Goal: Task Accomplishment & Management: Complete application form

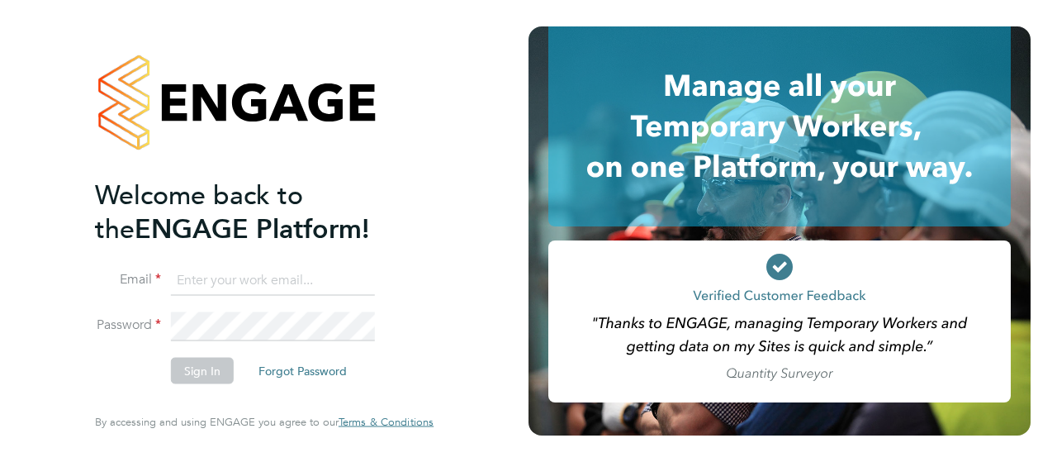
type input "[PERSON_NAME][EMAIL_ADDRESS][DOMAIN_NAME]"
click at [202, 371] on button "Sign In" at bounding box center [202, 371] width 63 height 26
click at [202, 371] on div "Sorry, we are having problems connecting to our services." at bounding box center [264, 231] width 529 height 462
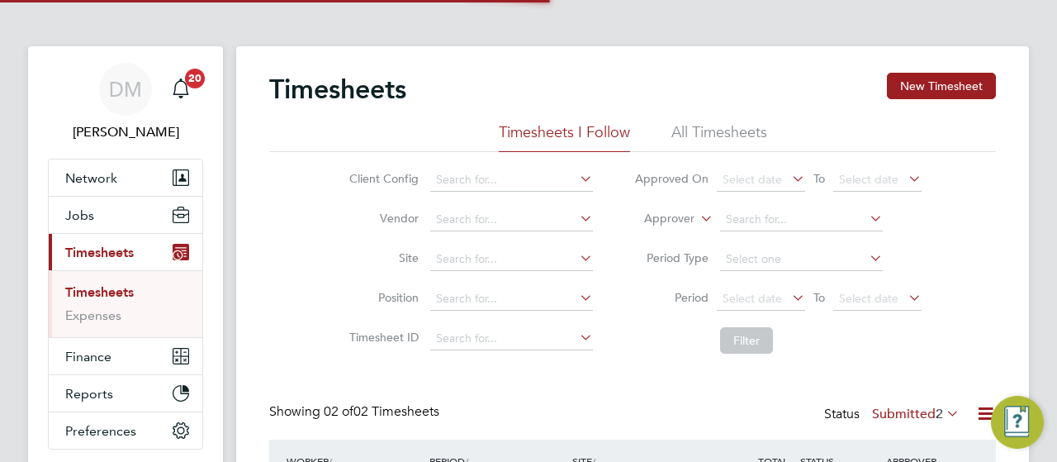
scroll to position [41, 143]
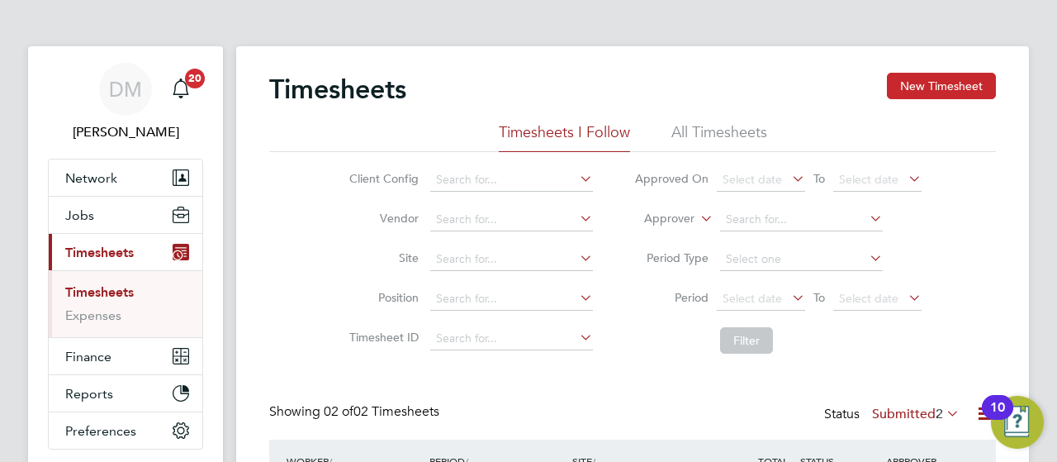
click at [967, 88] on button "New Timesheet" at bounding box center [941, 86] width 109 height 26
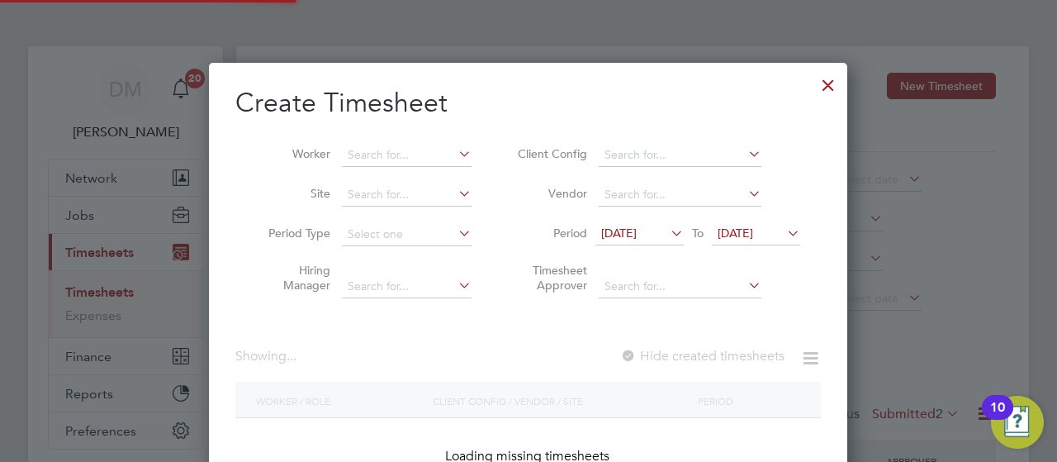
scroll to position [1703, 639]
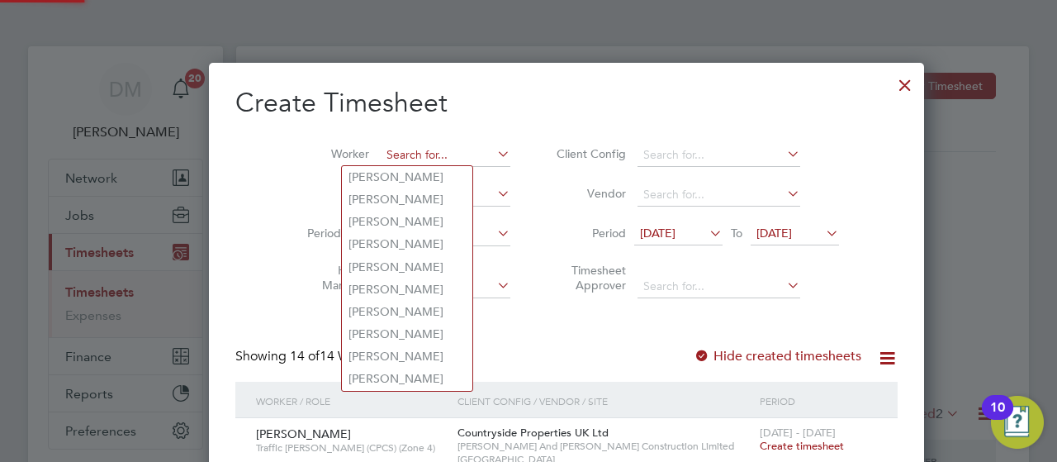
click at [397, 149] on input at bounding box center [446, 155] width 130 height 23
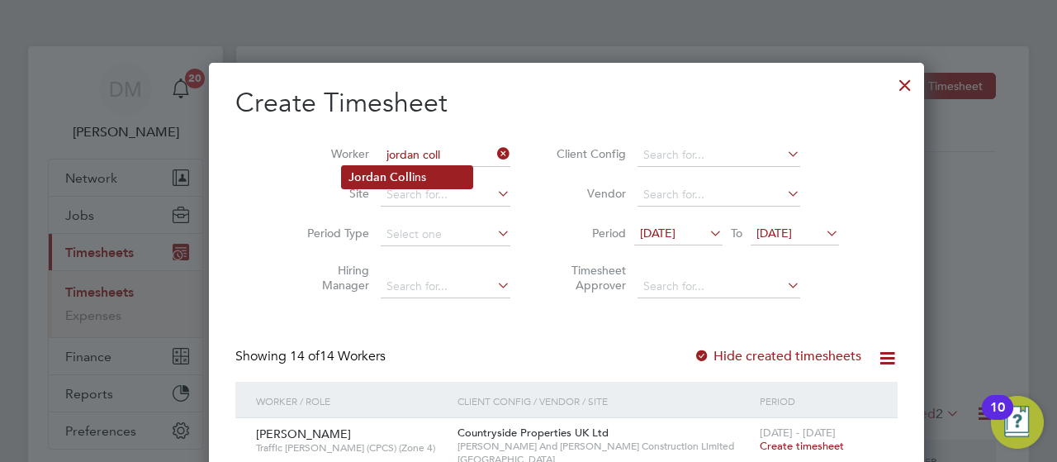
click at [407, 177] on b "Coll" at bounding box center [401, 177] width 22 height 14
type input "[PERSON_NAME]"
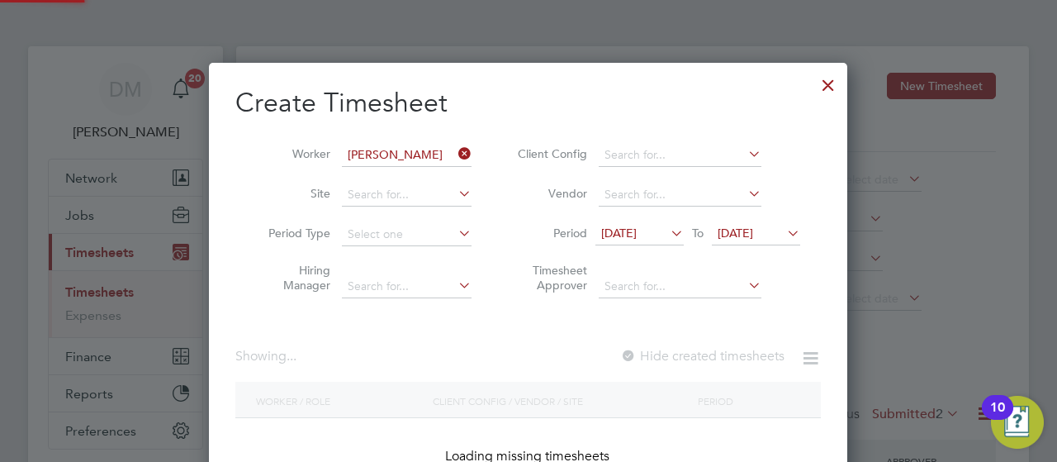
scroll to position [465, 639]
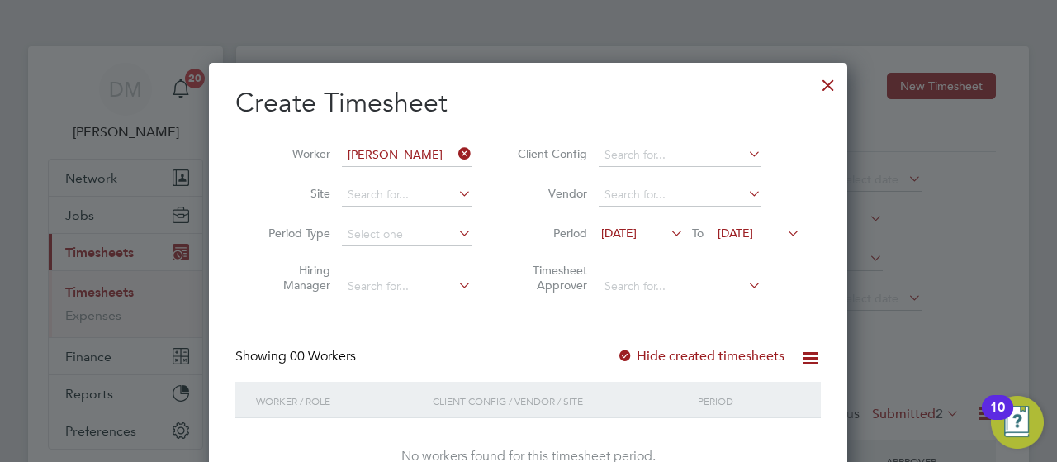
click at [784, 235] on icon at bounding box center [784, 232] width 0 height 23
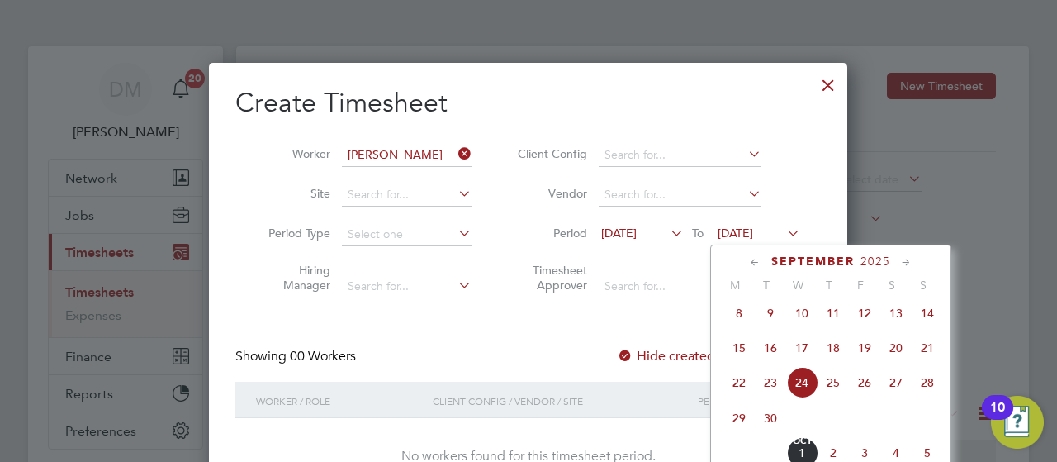
click at [928, 390] on span "28" at bounding box center [927, 382] width 31 height 31
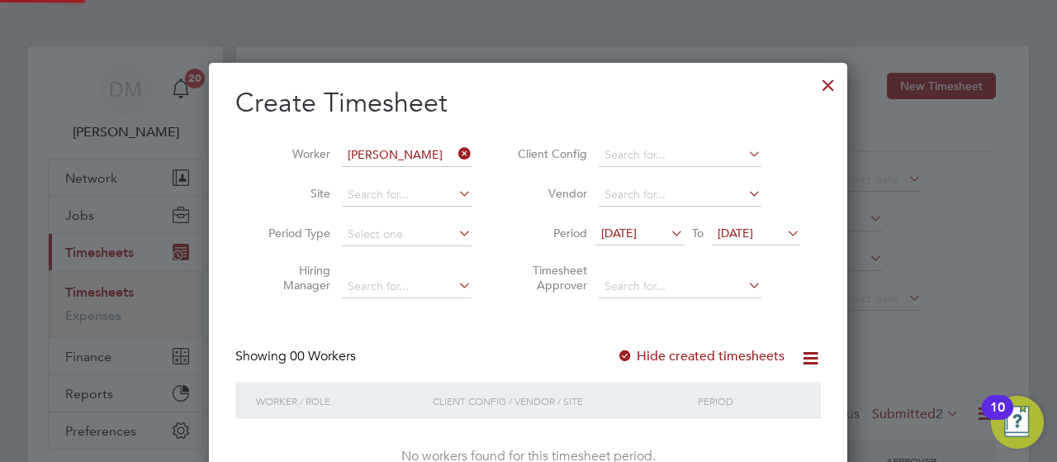
scroll to position [465, 639]
click at [812, 363] on icon at bounding box center [810, 358] width 21 height 21
click at [739, 394] on li "Download missing timesheets" at bounding box center [728, 396] width 179 height 23
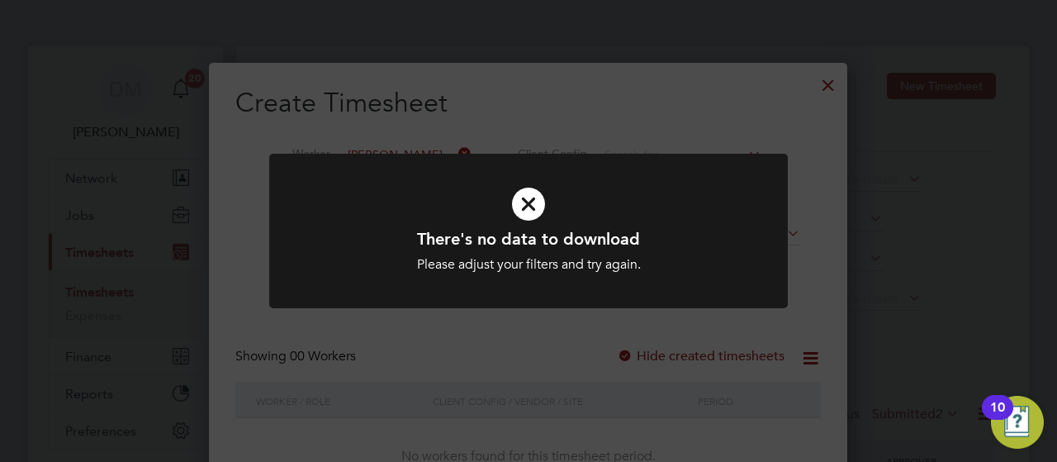
click at [525, 197] on icon at bounding box center [529, 204] width 430 height 64
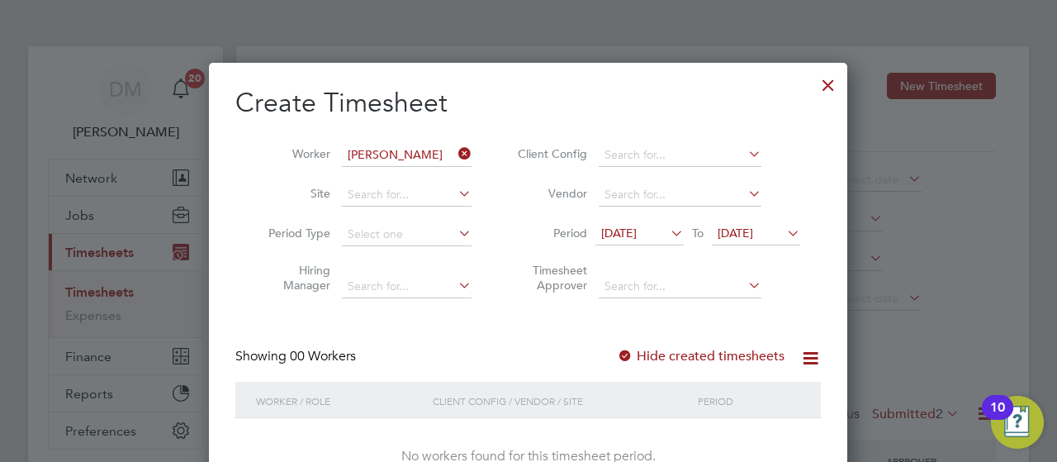
click at [828, 89] on div at bounding box center [829, 81] width 30 height 30
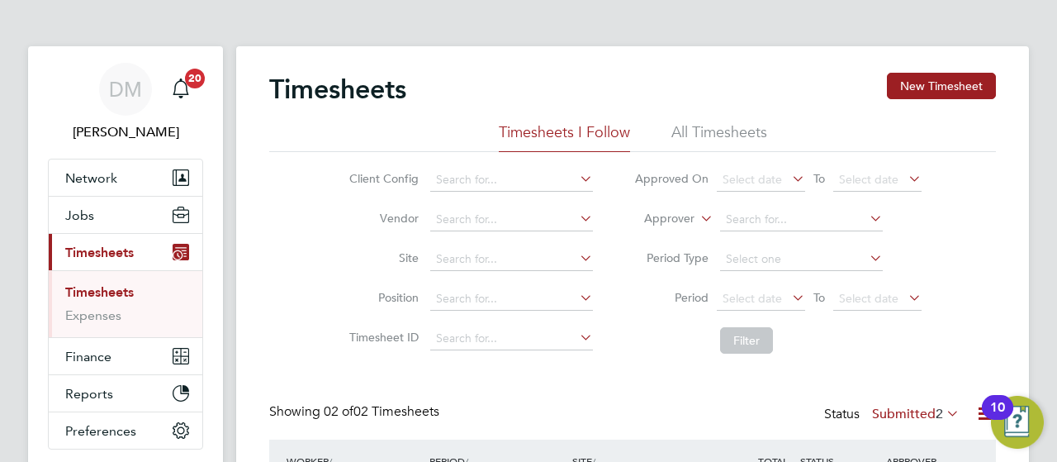
scroll to position [41, 143]
click at [105, 207] on button "Jobs" at bounding box center [126, 215] width 154 height 36
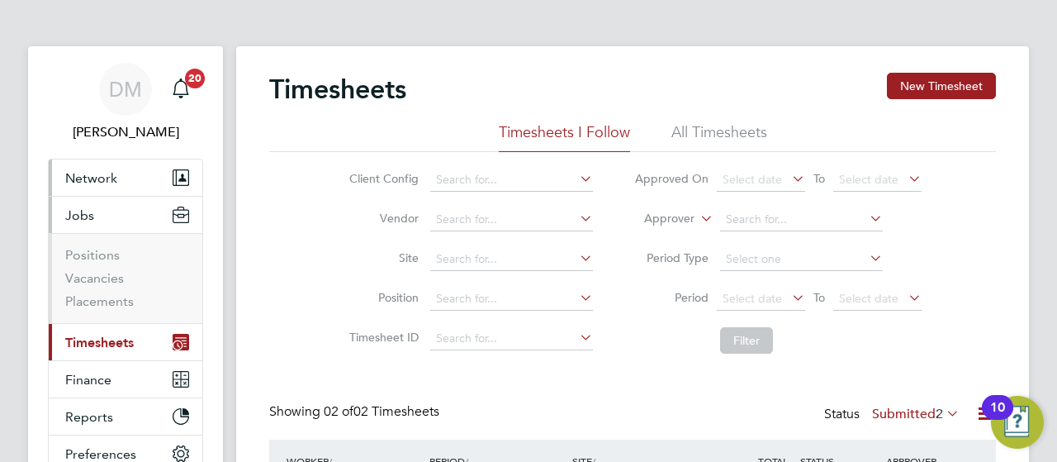
click at [104, 184] on span "Network" at bounding box center [91, 178] width 52 height 16
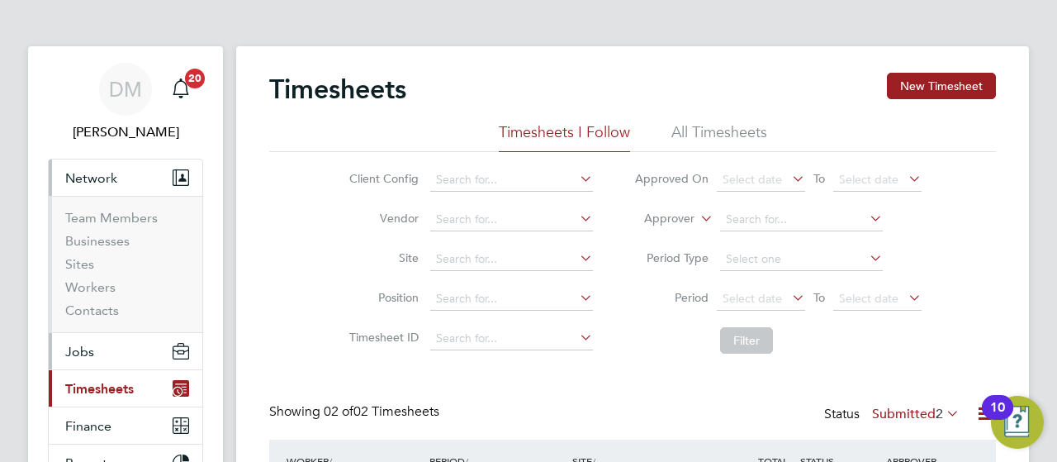
click at [97, 353] on button "Jobs" at bounding box center [126, 351] width 154 height 36
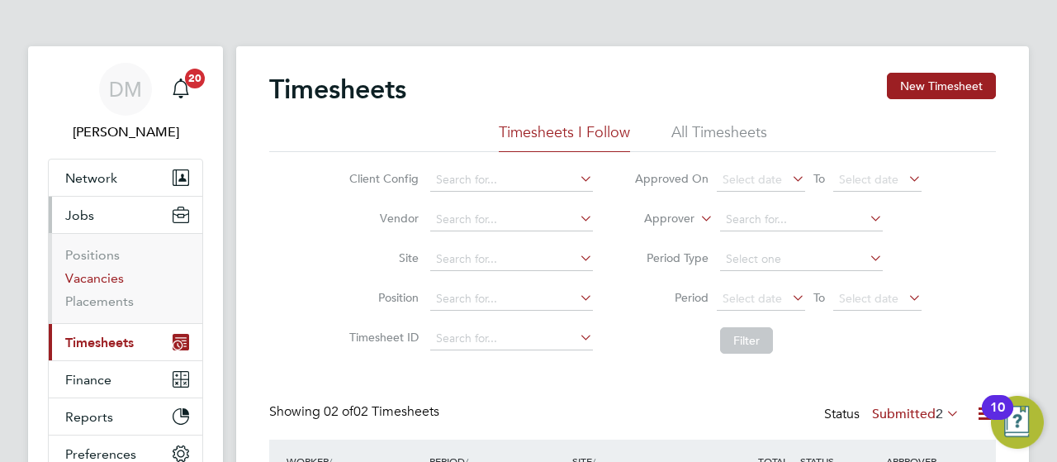
click at [107, 282] on link "Vacancies" at bounding box center [94, 278] width 59 height 16
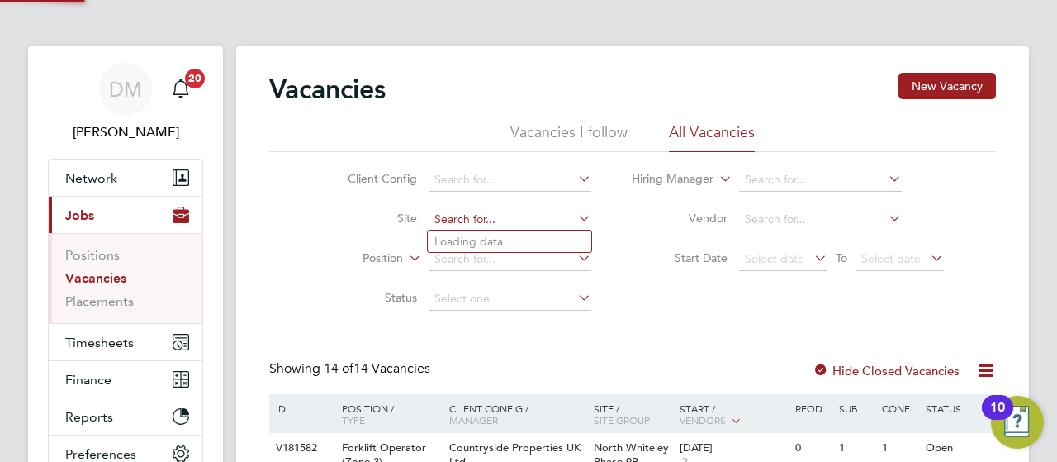
click at [476, 219] on input at bounding box center [510, 219] width 163 height 23
click at [545, 234] on li "Quan tam Fields, Littleport" at bounding box center [560, 241] width 264 height 22
type input "Quantam Fields, [GEOGRAPHIC_DATA]"
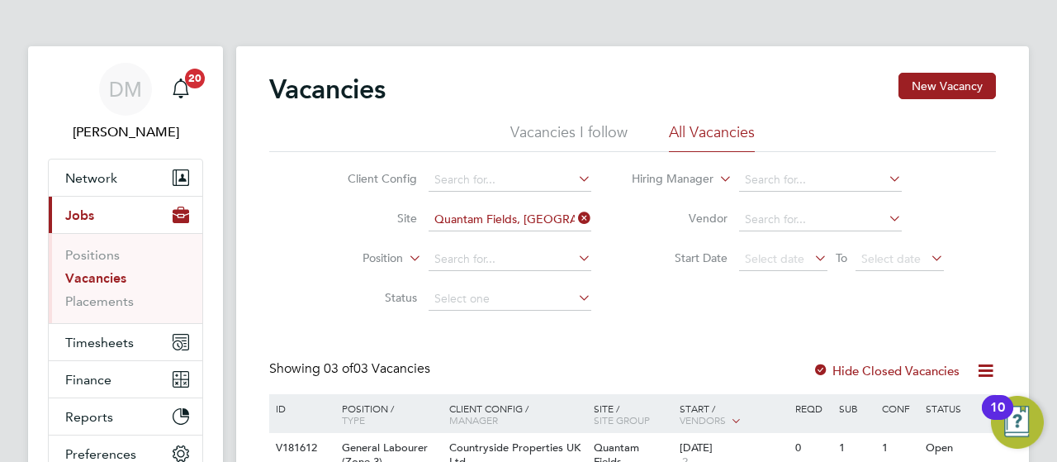
click at [1014, 302] on div "Vacancies New Vacancy Vacancies I follow All Vacancies Client Config Site Quant…" at bounding box center [632, 404] width 793 height 716
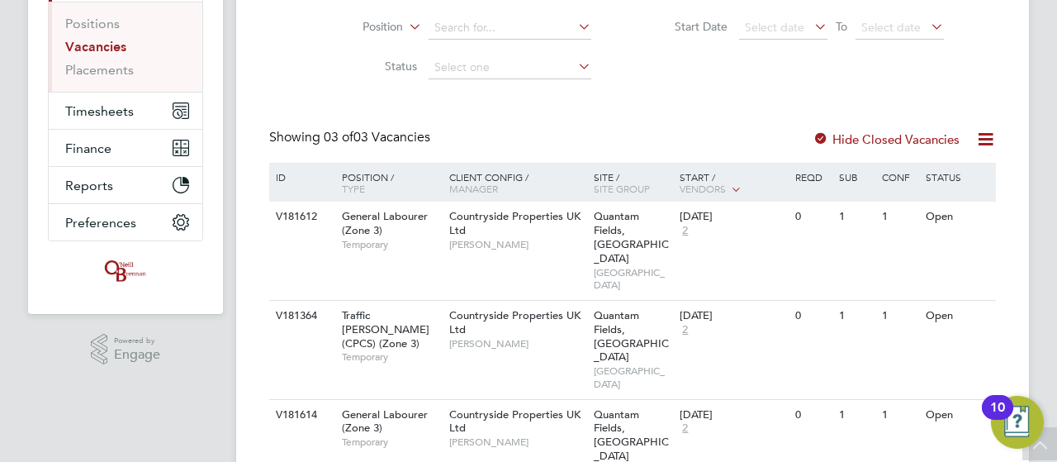
scroll to position [245, 0]
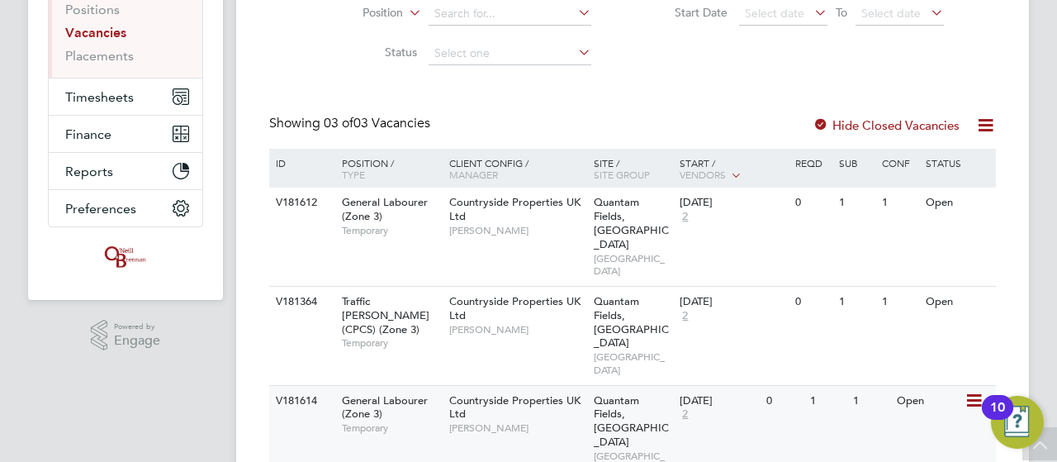
click at [971, 391] on icon at bounding box center [973, 401] width 17 height 20
click at [933, 384] on li "View Details" at bounding box center [935, 384] width 96 height 23
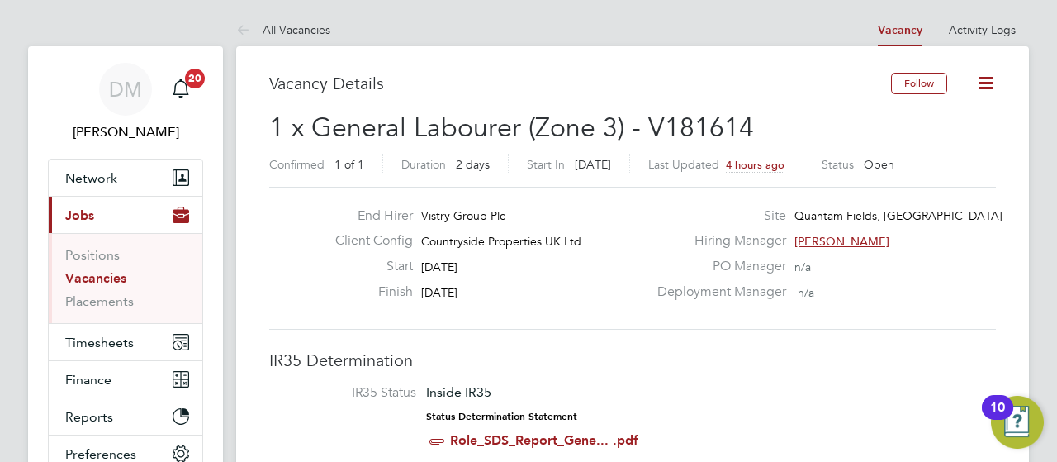
click at [990, 87] on icon at bounding box center [986, 83] width 21 height 21
click at [986, 301] on div "Deployment Manager n/a" at bounding box center [825, 296] width 355 height 26
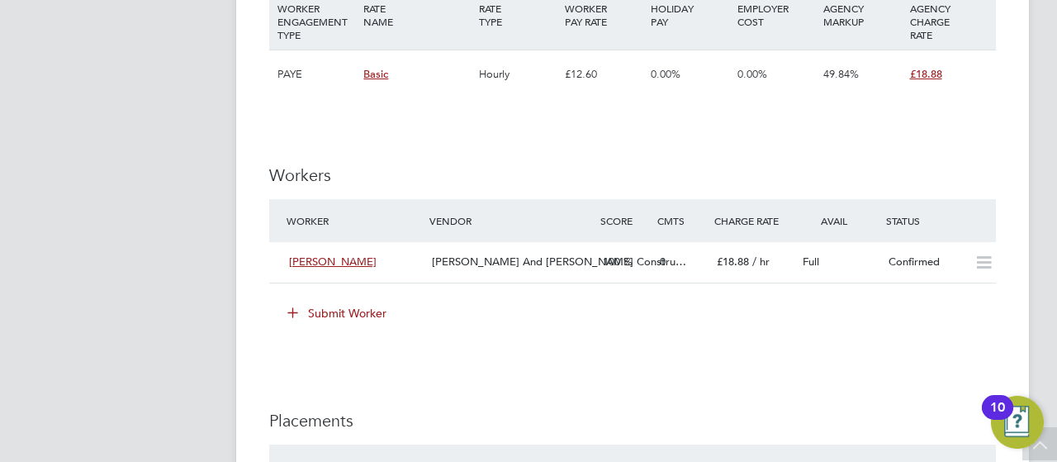
scroll to position [1157, 0]
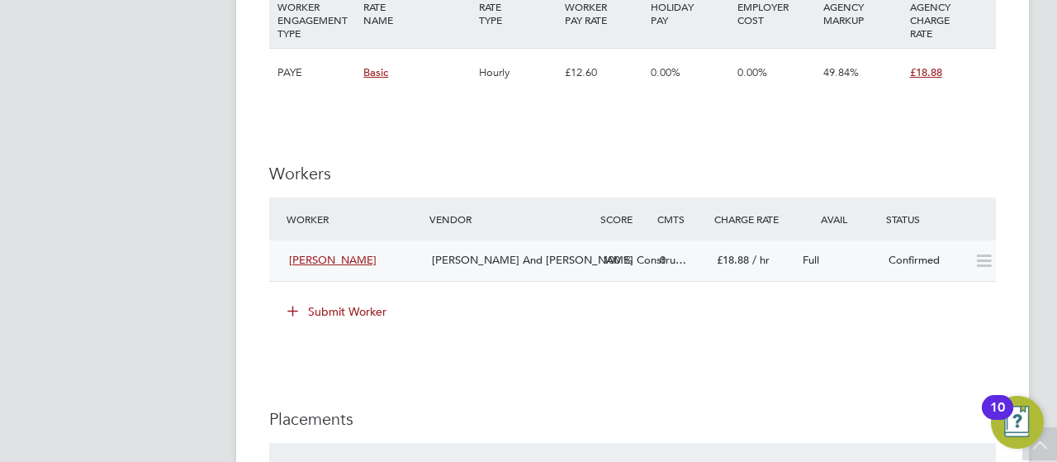
click at [952, 261] on div "Confirmed" at bounding box center [925, 260] width 86 height 27
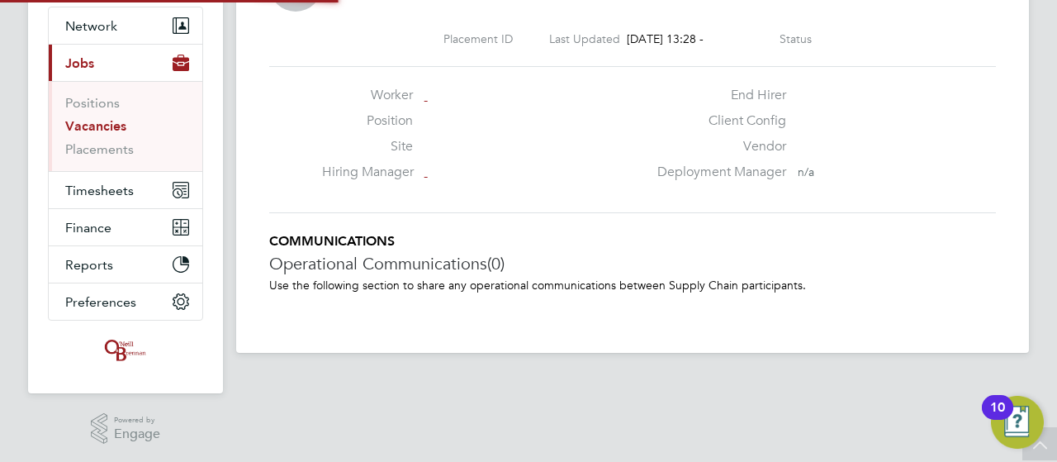
scroll to position [16, 82]
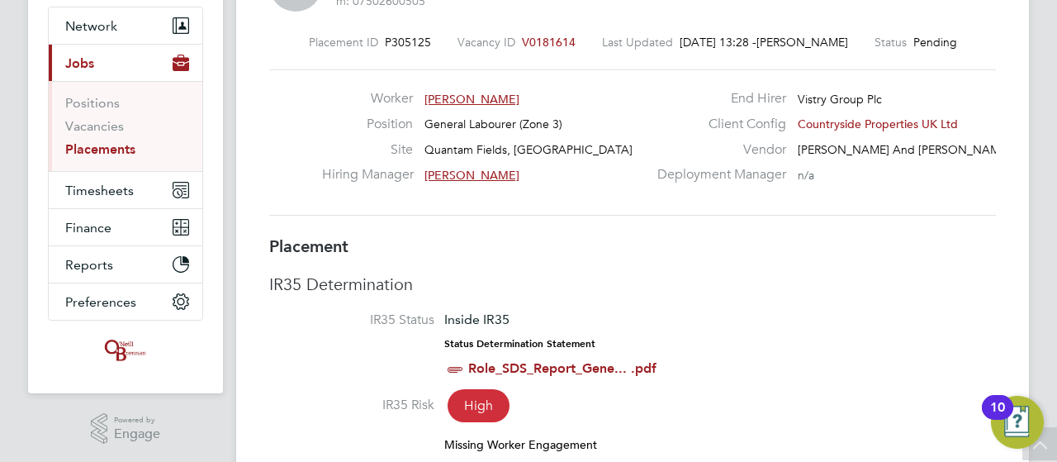
click at [975, 192] on div "Worker [PERSON_NAME] Position General Labourer (Zone 3) Site [GEOGRAPHIC_DATA],…" at bounding box center [633, 142] width 740 height 105
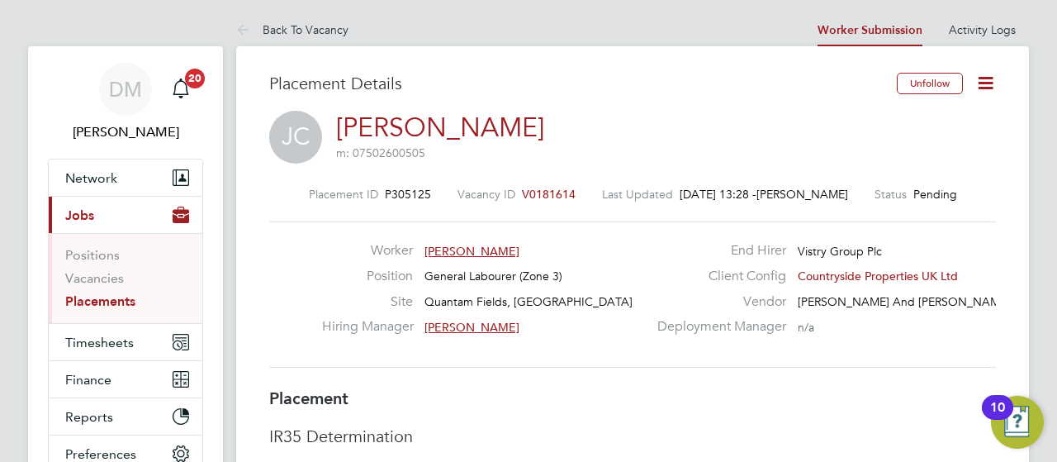
click at [986, 77] on icon at bounding box center [986, 83] width 21 height 21
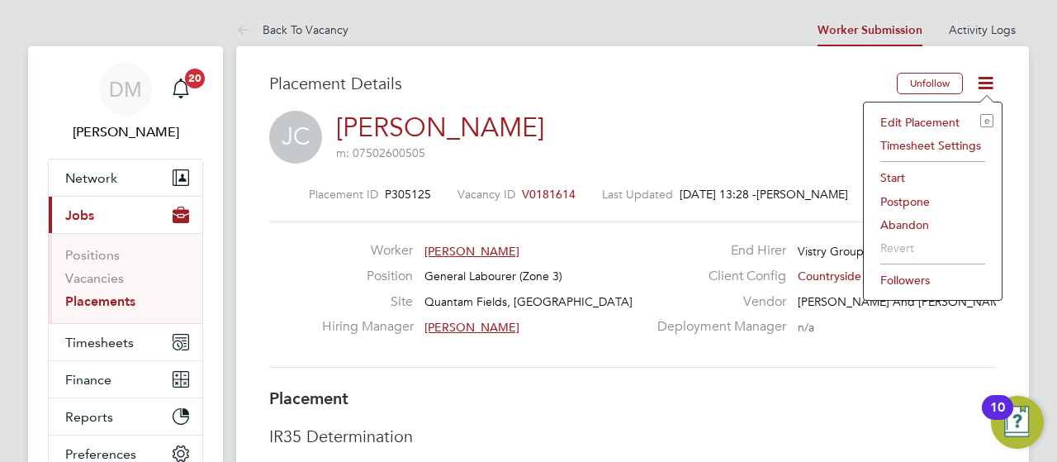
click at [903, 178] on li "Start" at bounding box center [932, 177] width 121 height 23
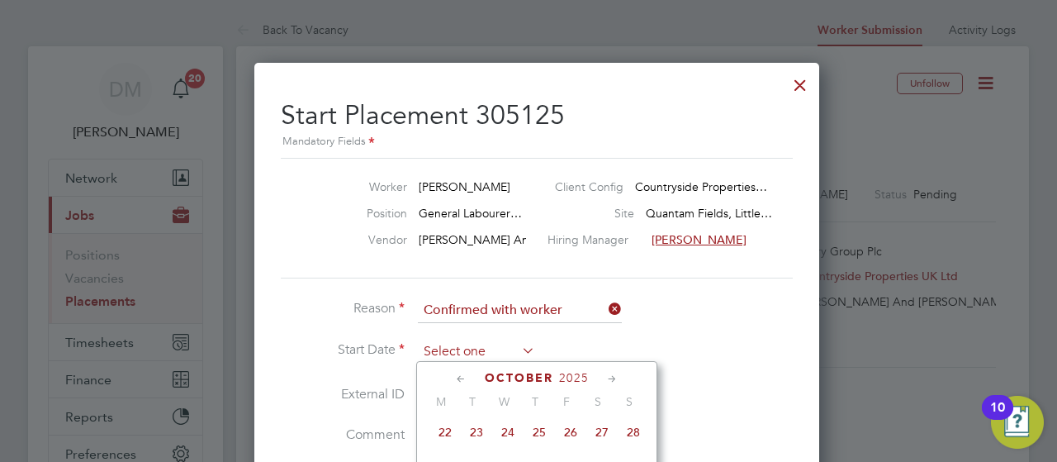
click at [458, 344] on input at bounding box center [476, 352] width 117 height 25
click at [463, 378] on icon at bounding box center [462, 379] width 16 height 18
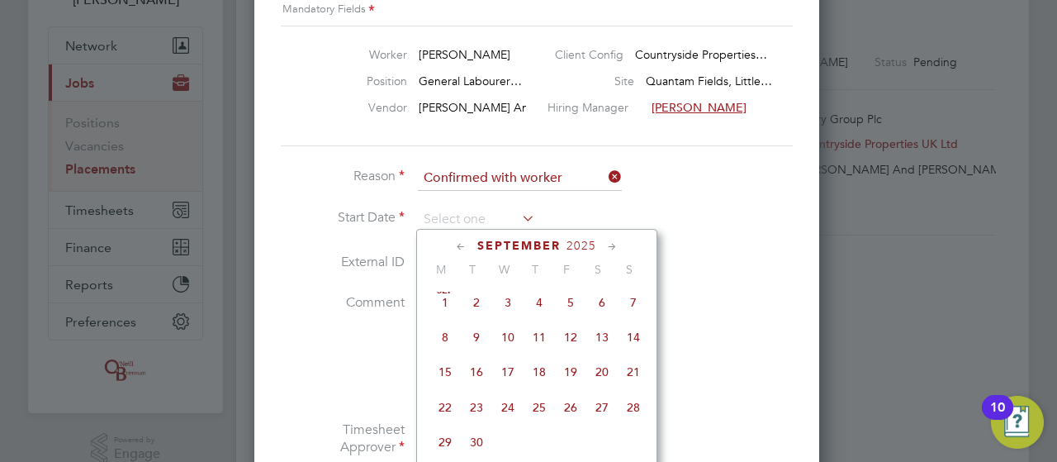
click at [439, 416] on span "22" at bounding box center [445, 407] width 31 height 31
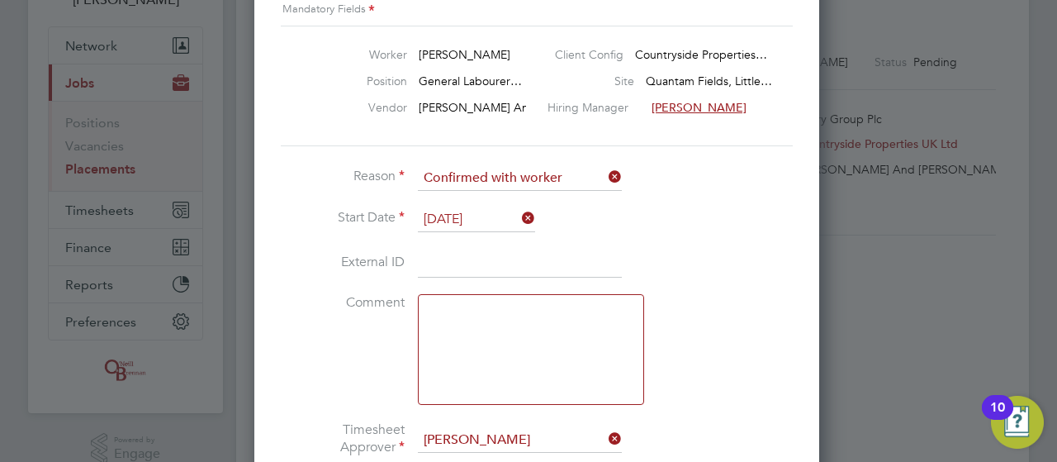
click at [755, 360] on li "Comment" at bounding box center [529, 357] width 496 height 127
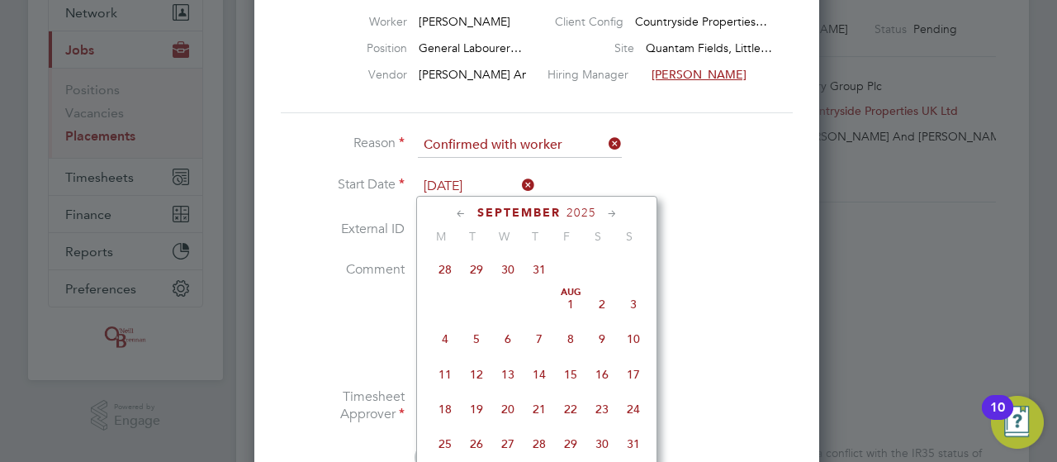
scroll to position [602, 0]
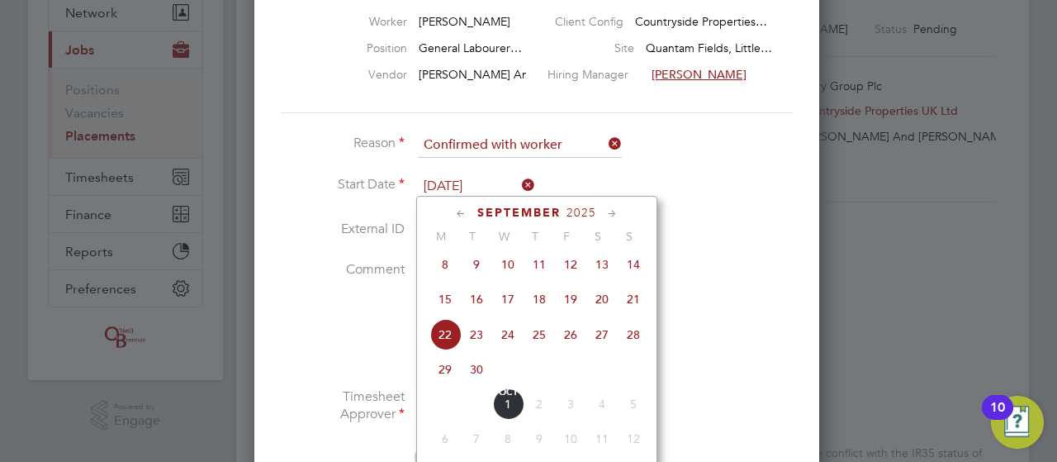
click at [496, 183] on input "[DATE]" at bounding box center [476, 186] width 117 height 25
click at [536, 341] on span "25" at bounding box center [539, 334] width 31 height 31
type input "[DATE]"
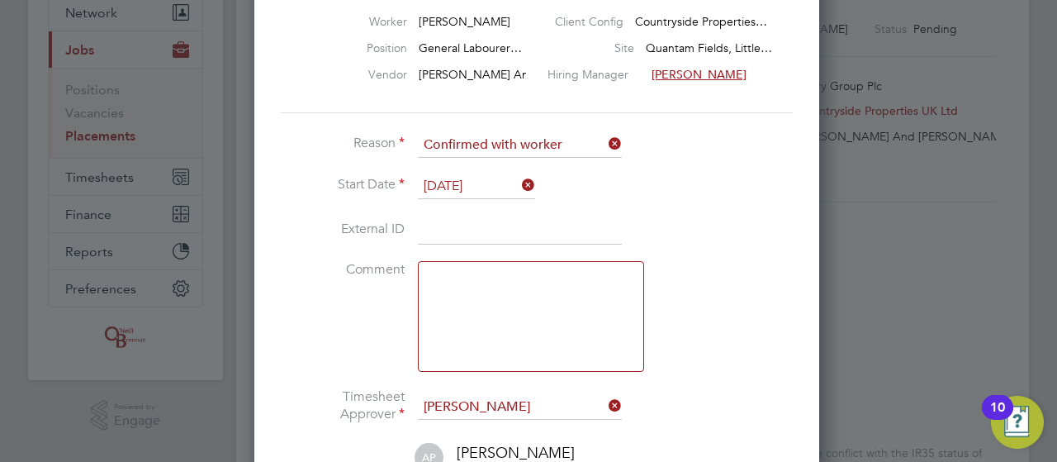
click at [727, 354] on li "Comment" at bounding box center [529, 324] width 496 height 127
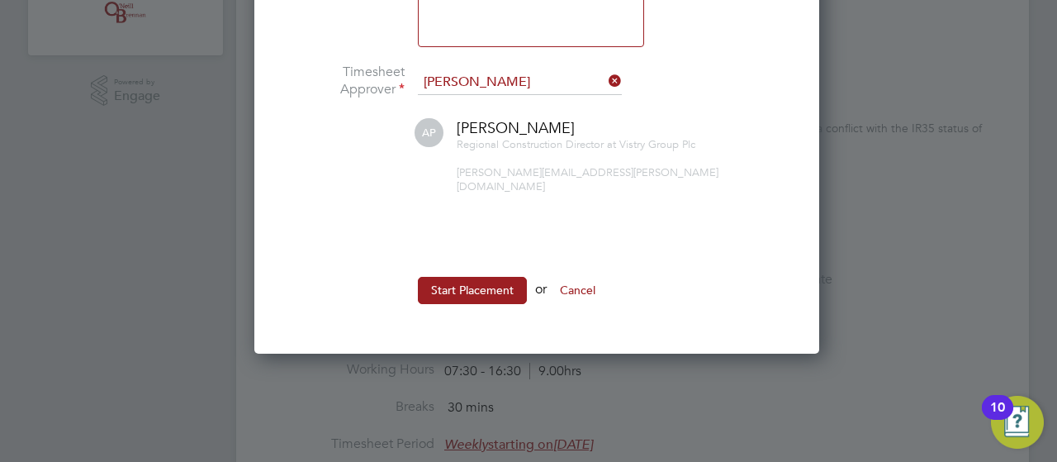
scroll to position [595, 0]
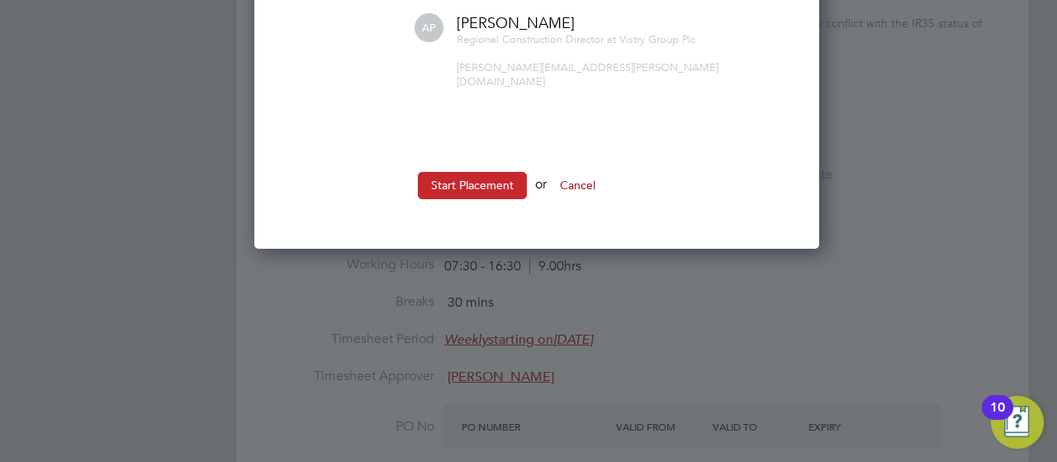
click at [493, 173] on button "Start Placement" at bounding box center [472, 185] width 109 height 26
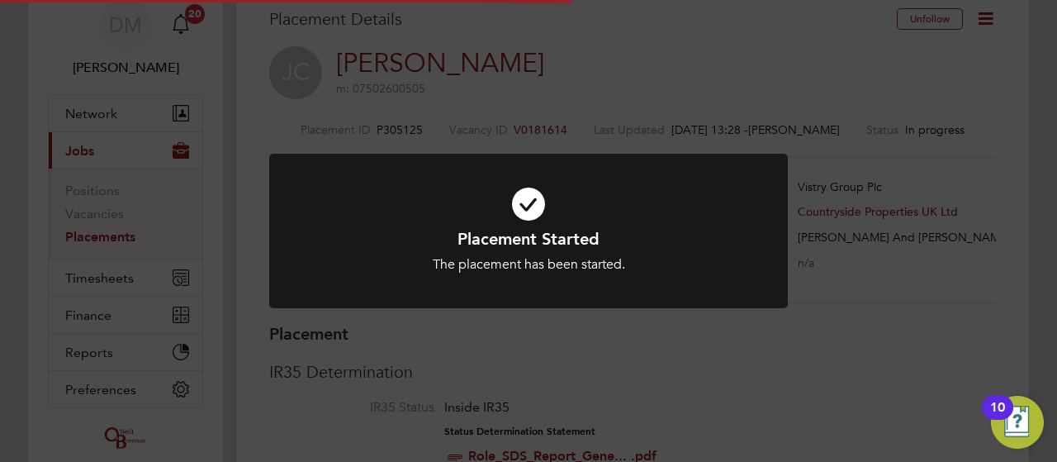
scroll to position [49, 116]
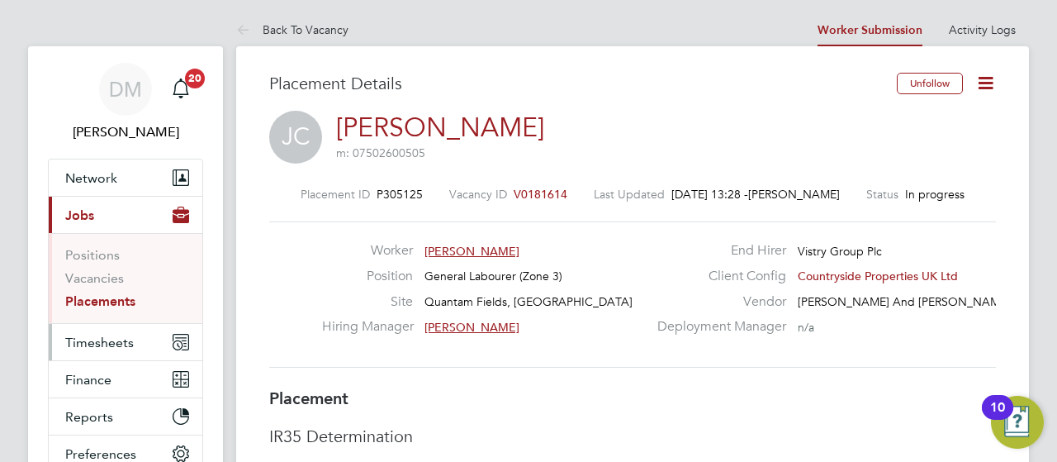
click at [89, 332] on button "Timesheets" at bounding box center [126, 342] width 154 height 36
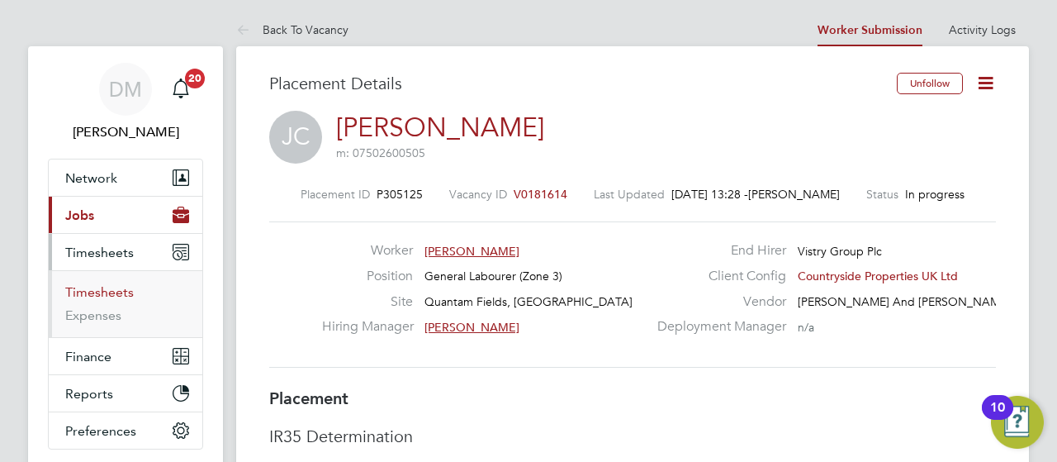
click at [117, 285] on link "Timesheets" at bounding box center [99, 292] width 69 height 16
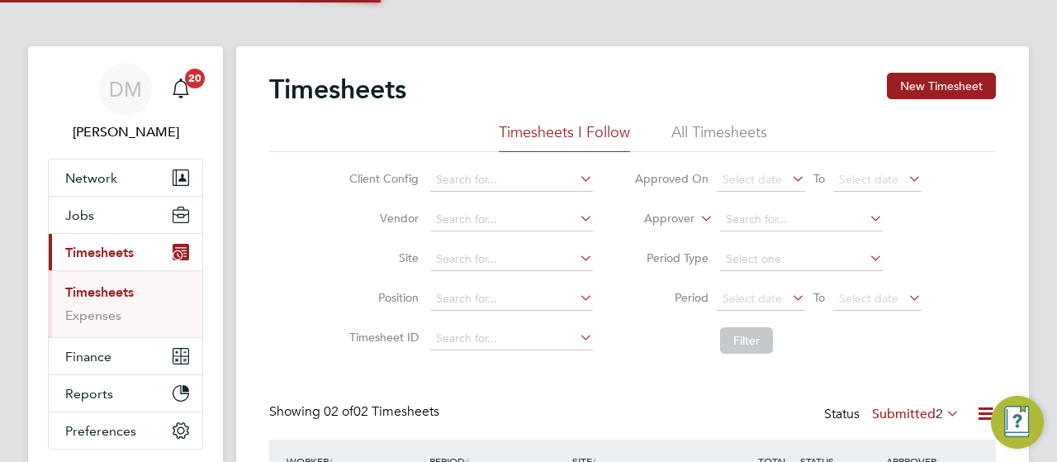
scroll to position [8, 8]
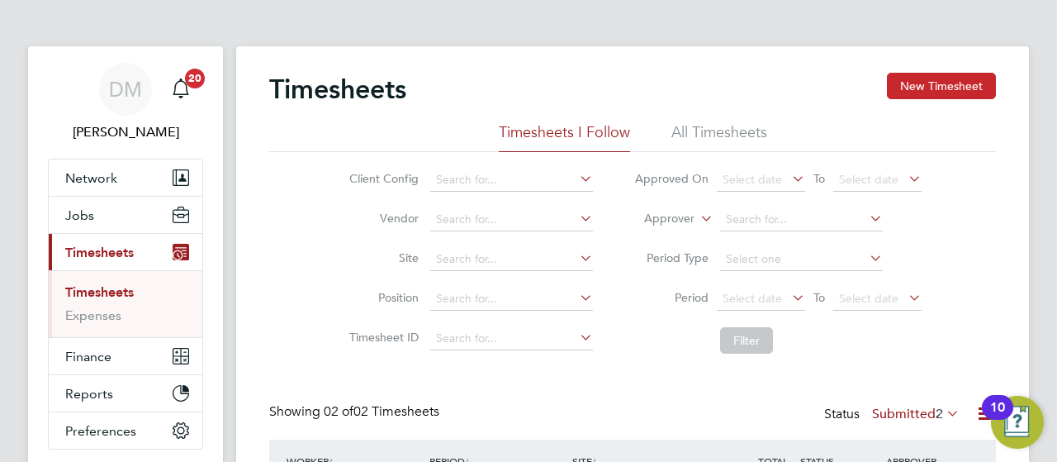
click at [927, 93] on button "New Timesheet" at bounding box center [941, 86] width 109 height 26
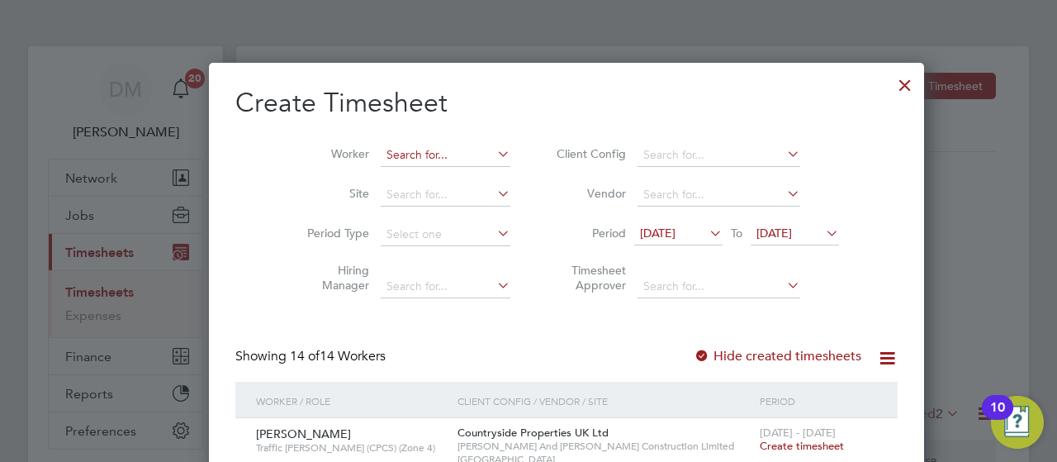
click at [394, 157] on input at bounding box center [446, 155] width 130 height 23
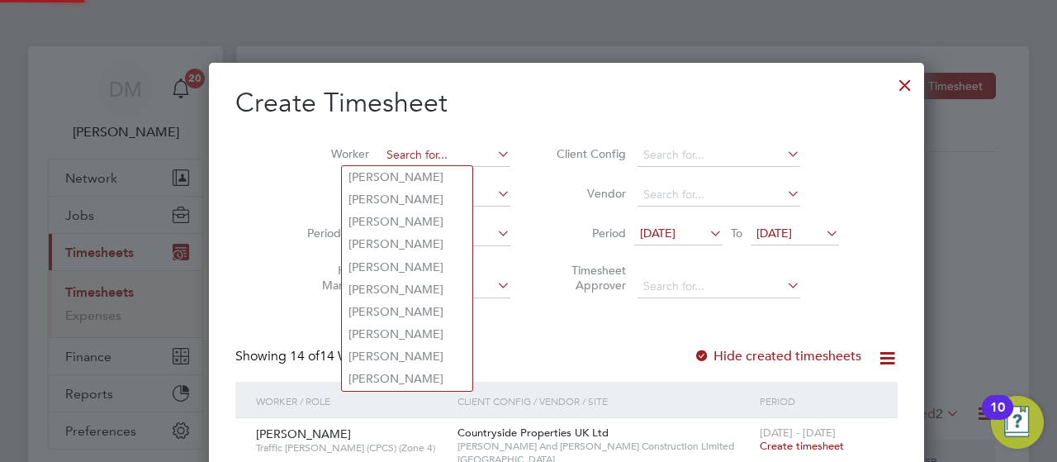
type input "k"
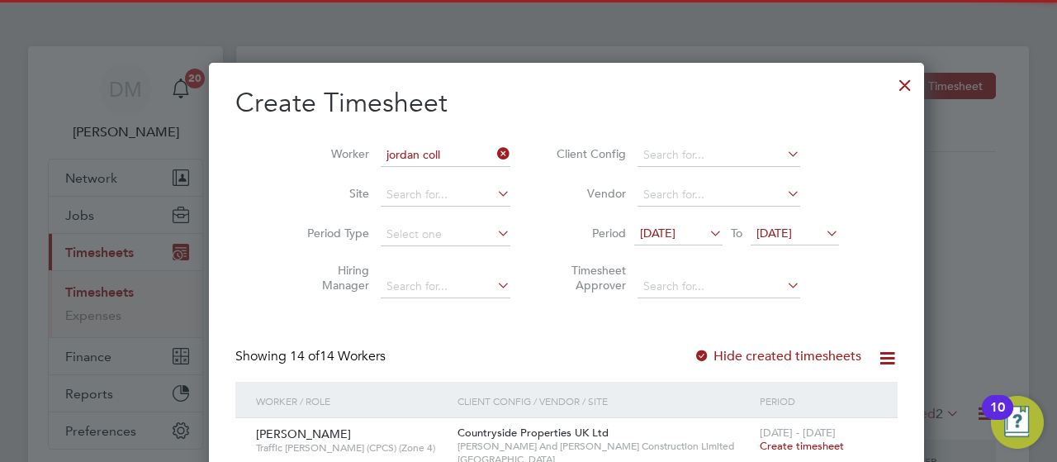
click at [411, 173] on li "[PERSON_NAME] ins" at bounding box center [407, 177] width 131 height 22
type input "[PERSON_NAME]"
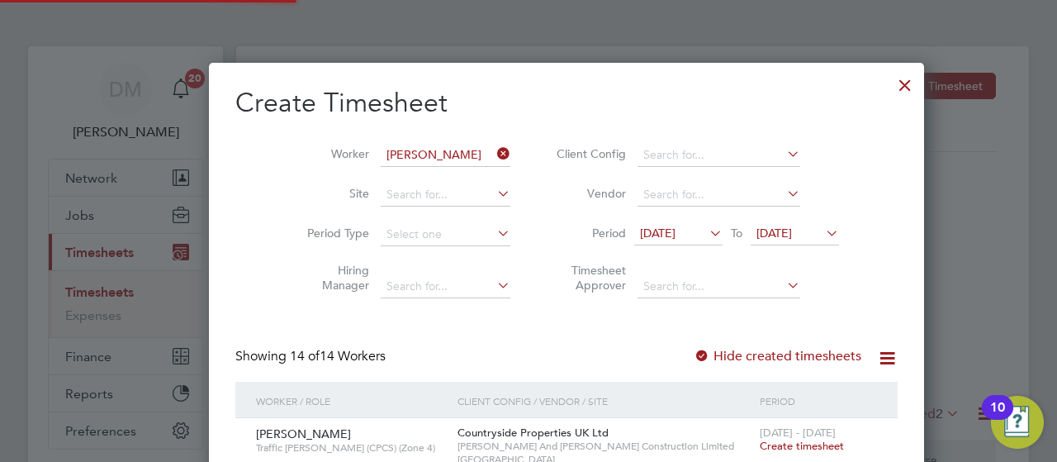
scroll to position [1703, 639]
click at [783, 234] on span "[DATE]" at bounding box center [775, 233] width 36 height 15
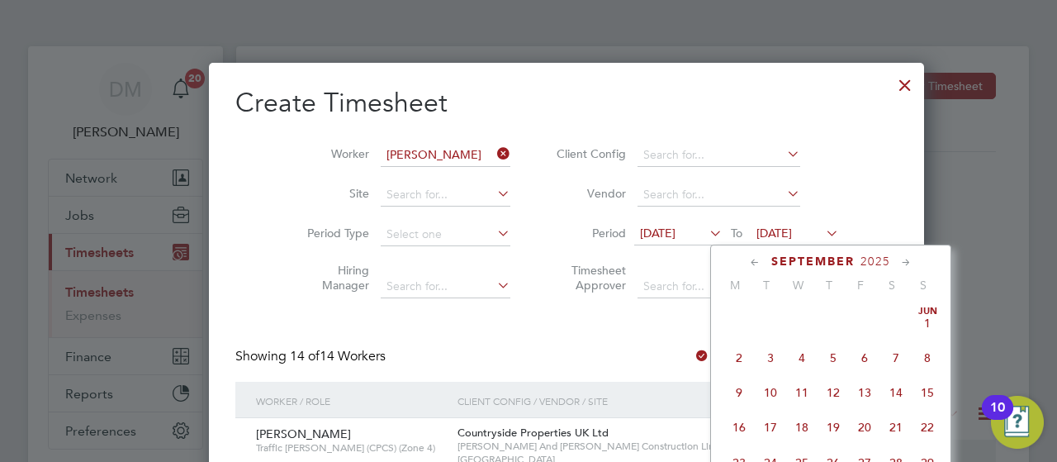
scroll to position [602, 0]
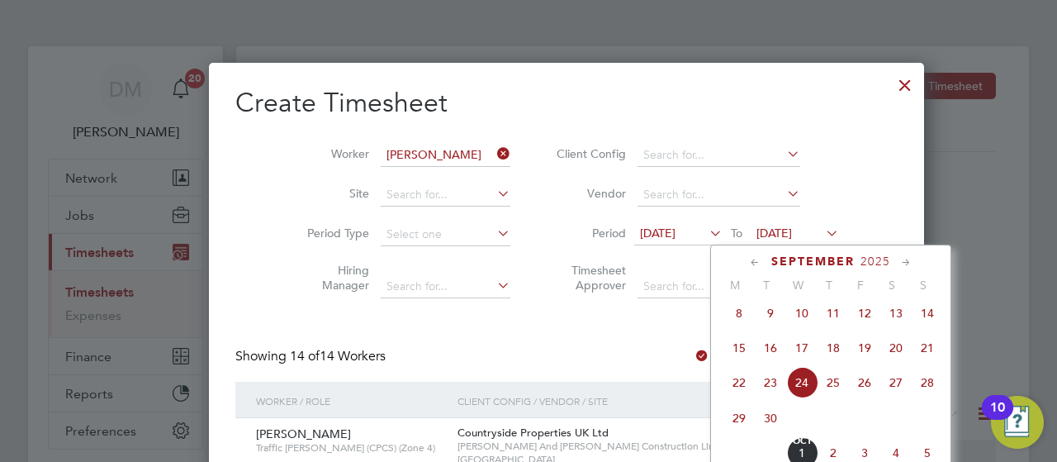
click at [927, 396] on span "28" at bounding box center [927, 382] width 31 height 31
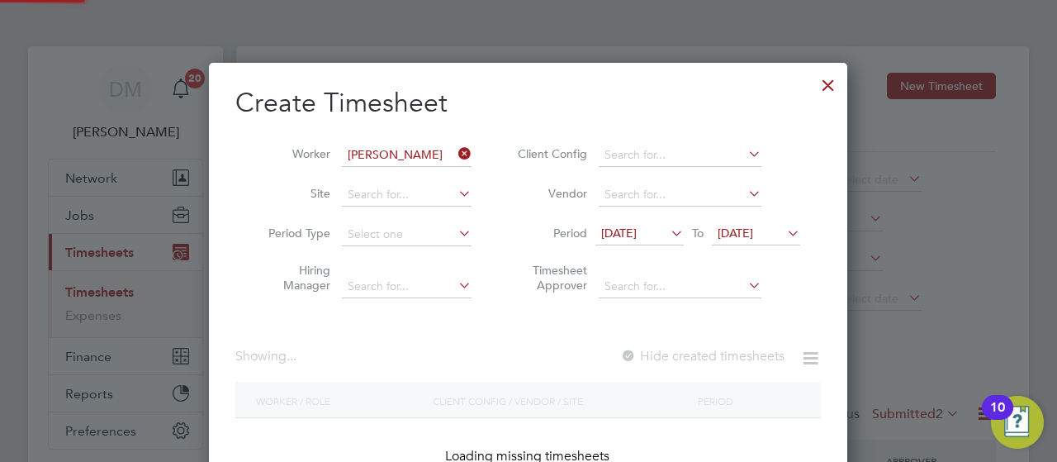
scroll to position [445, 639]
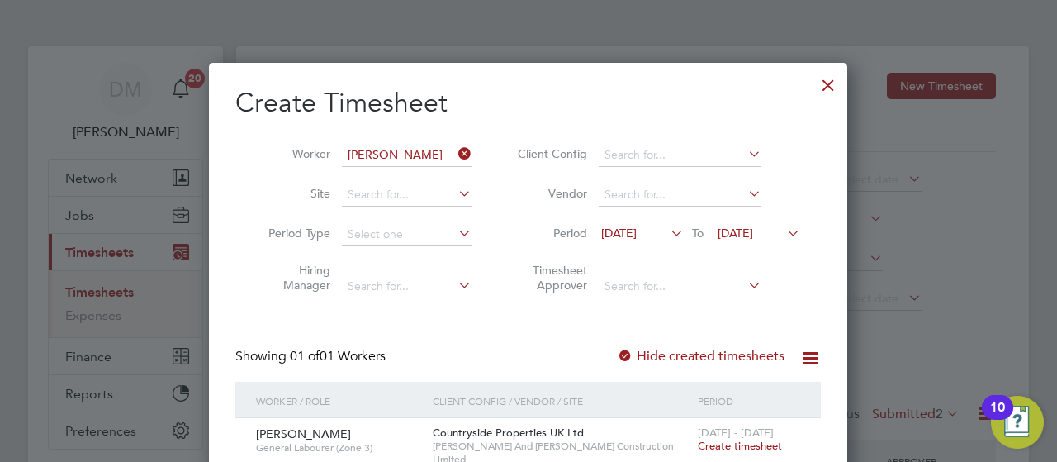
click at [750, 445] on span "Create timesheet" at bounding box center [740, 446] width 84 height 14
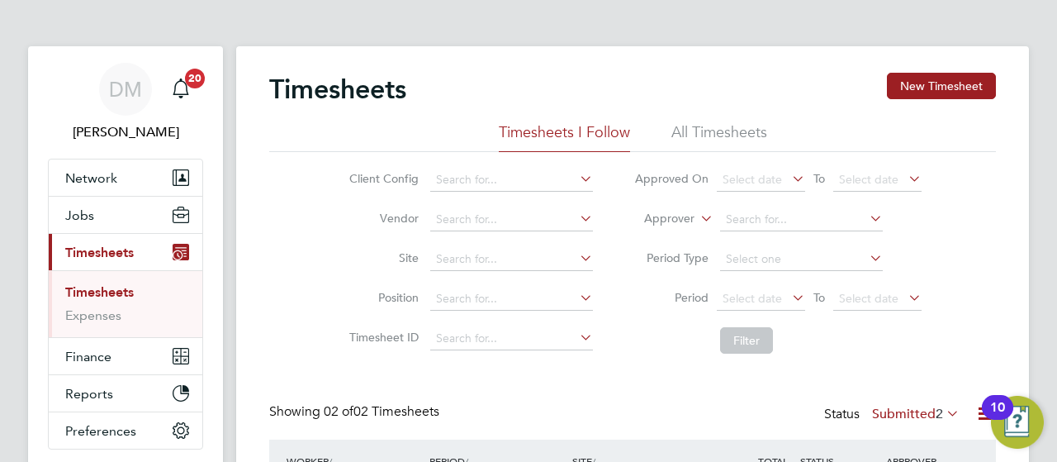
scroll to position [8, 8]
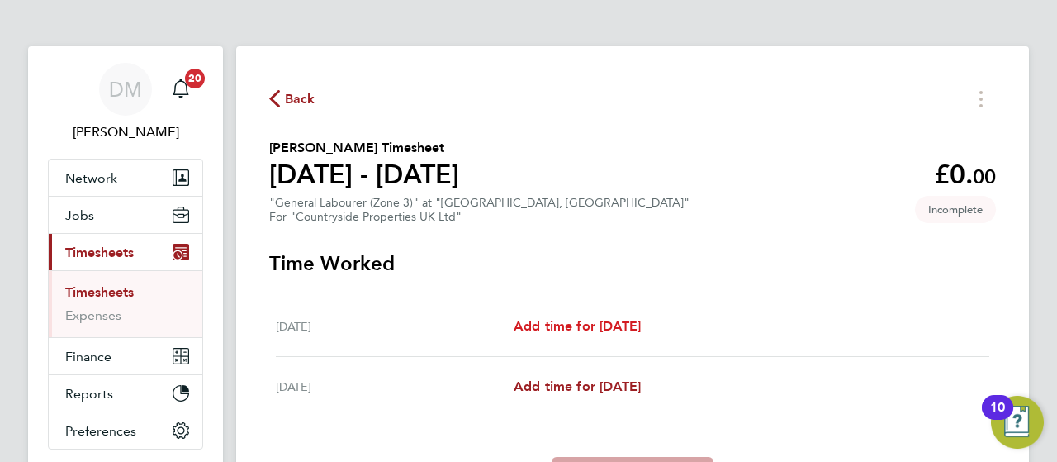
click at [601, 330] on span "Add time for [DATE]" at bounding box center [577, 326] width 127 height 16
select select "30"
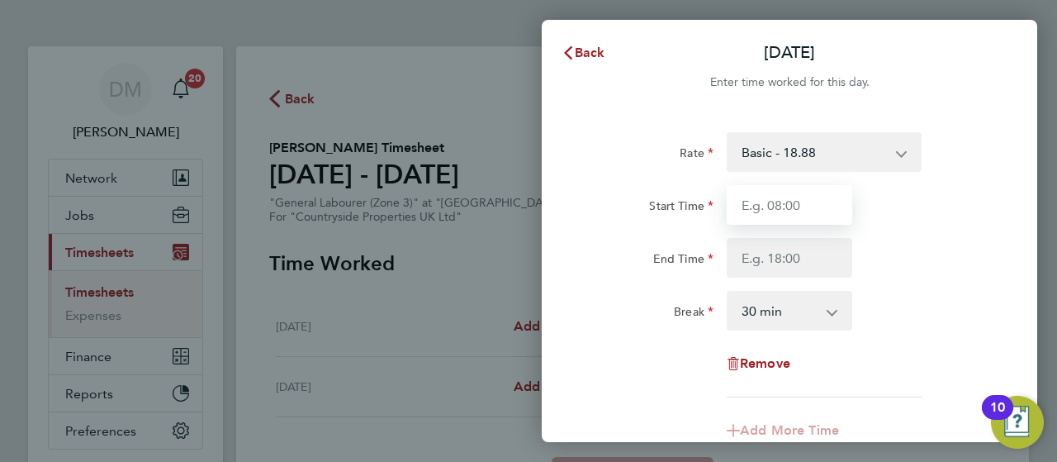
click at [795, 201] on input "Start Time" at bounding box center [790, 205] width 126 height 40
type input "07:30"
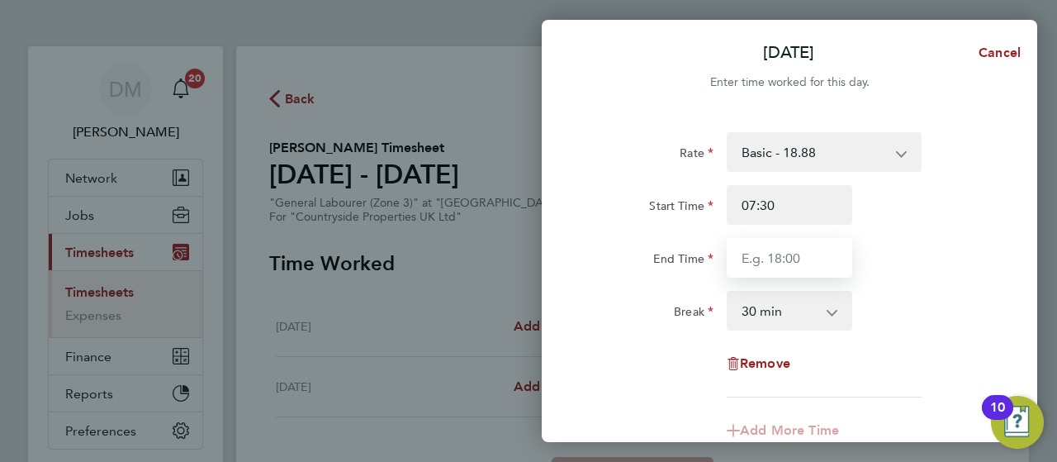
click at [819, 249] on input "End Time" at bounding box center [790, 258] width 126 height 40
type input "17:00"
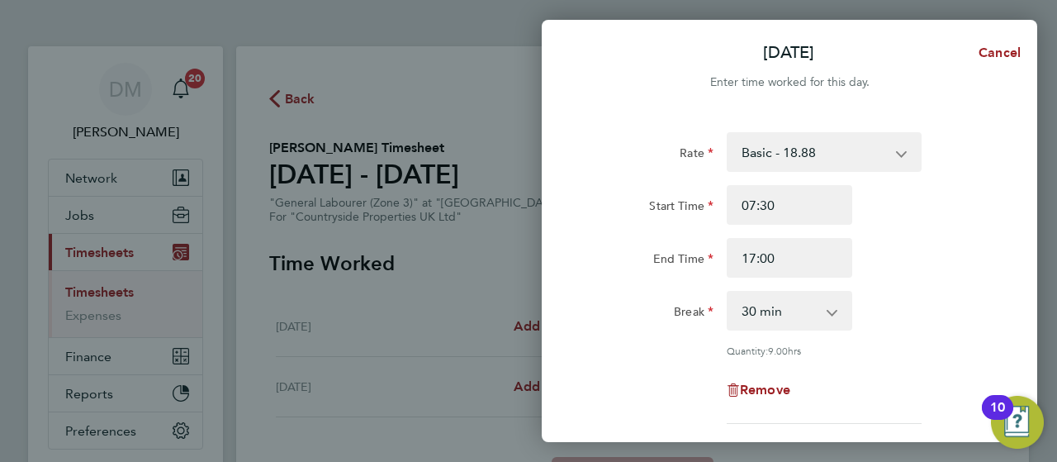
click at [930, 354] on div "Rate Basic - 18.88 Start Time 07:30 End Time 17:00 Break 0 min 15 min 30 min 45…" at bounding box center [789, 278] width 403 height 292
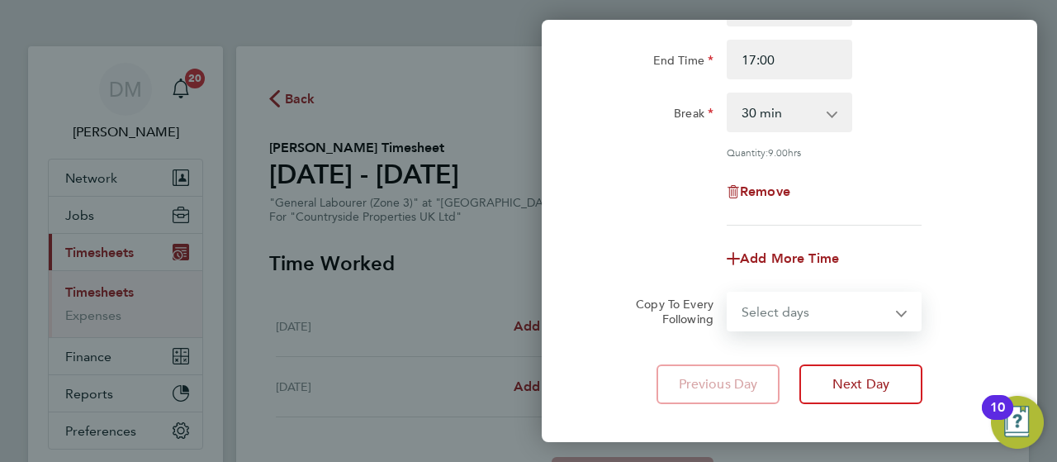
click at [886, 311] on select "Select days [DATE]" at bounding box center [815, 311] width 173 height 36
select select "FRI"
click at [729, 293] on select "Select days [DATE]" at bounding box center [815, 311] width 173 height 36
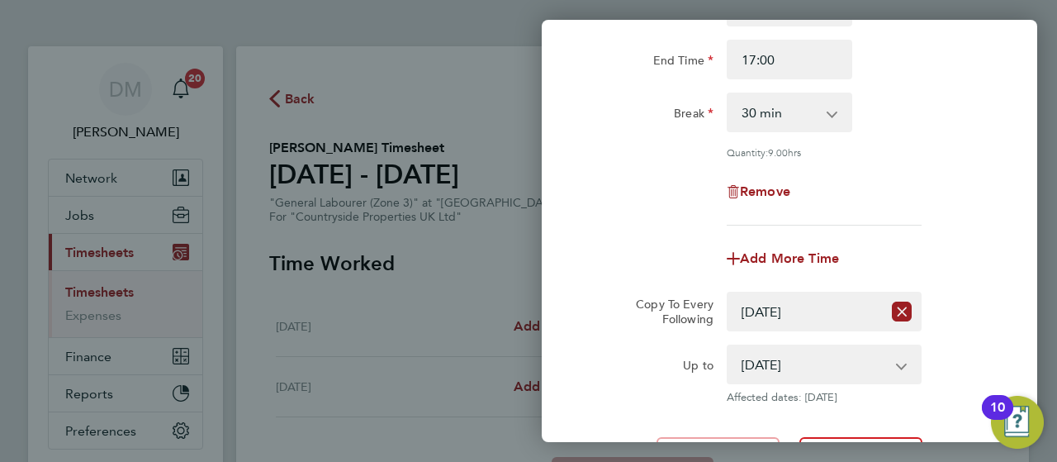
click at [980, 356] on div "Up to [DATE] Affected dates: [DATE]" at bounding box center [790, 373] width 416 height 59
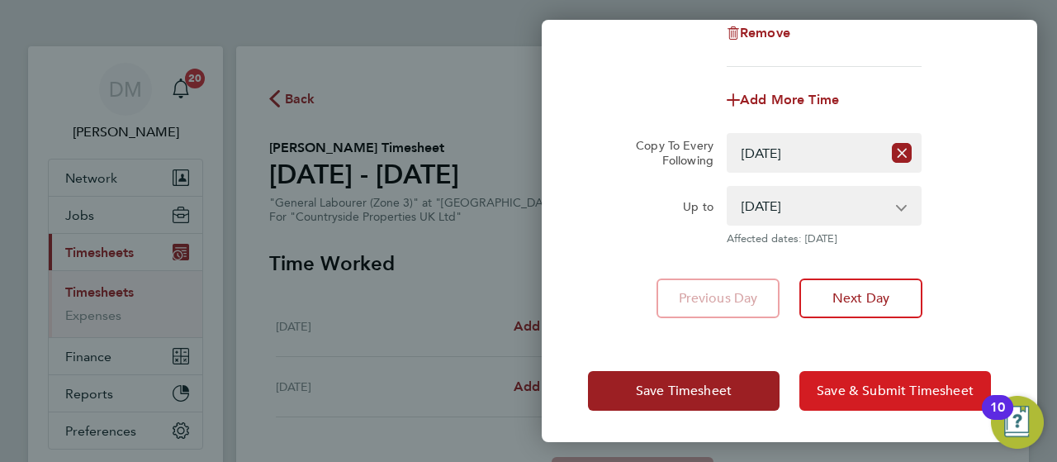
click at [889, 386] on span "Save & Submit Timesheet" at bounding box center [895, 390] width 157 height 17
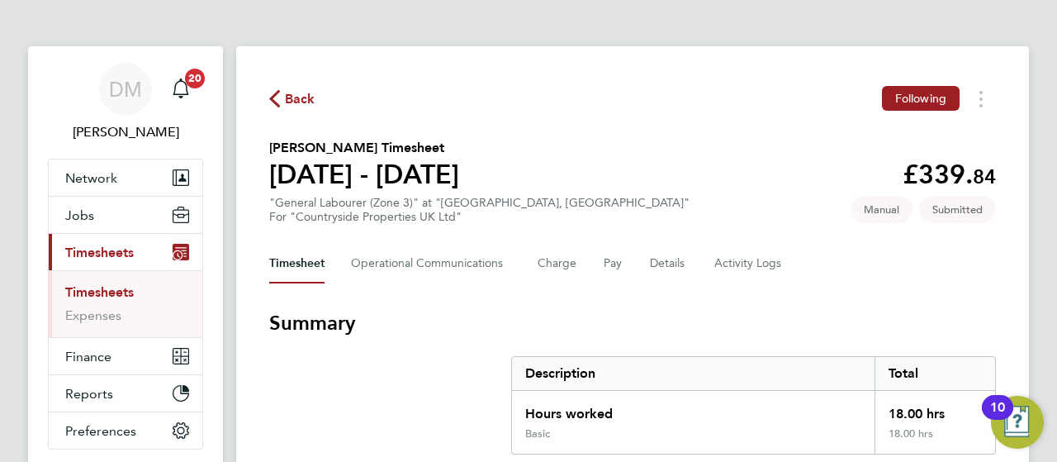
click at [1026, 286] on div "Back Following [PERSON_NAME] Timesheet [DATE] - [DATE] £339. 84 "General Labour…" at bounding box center [632, 432] width 793 height 773
